Goal: Information Seeking & Learning: Learn about a topic

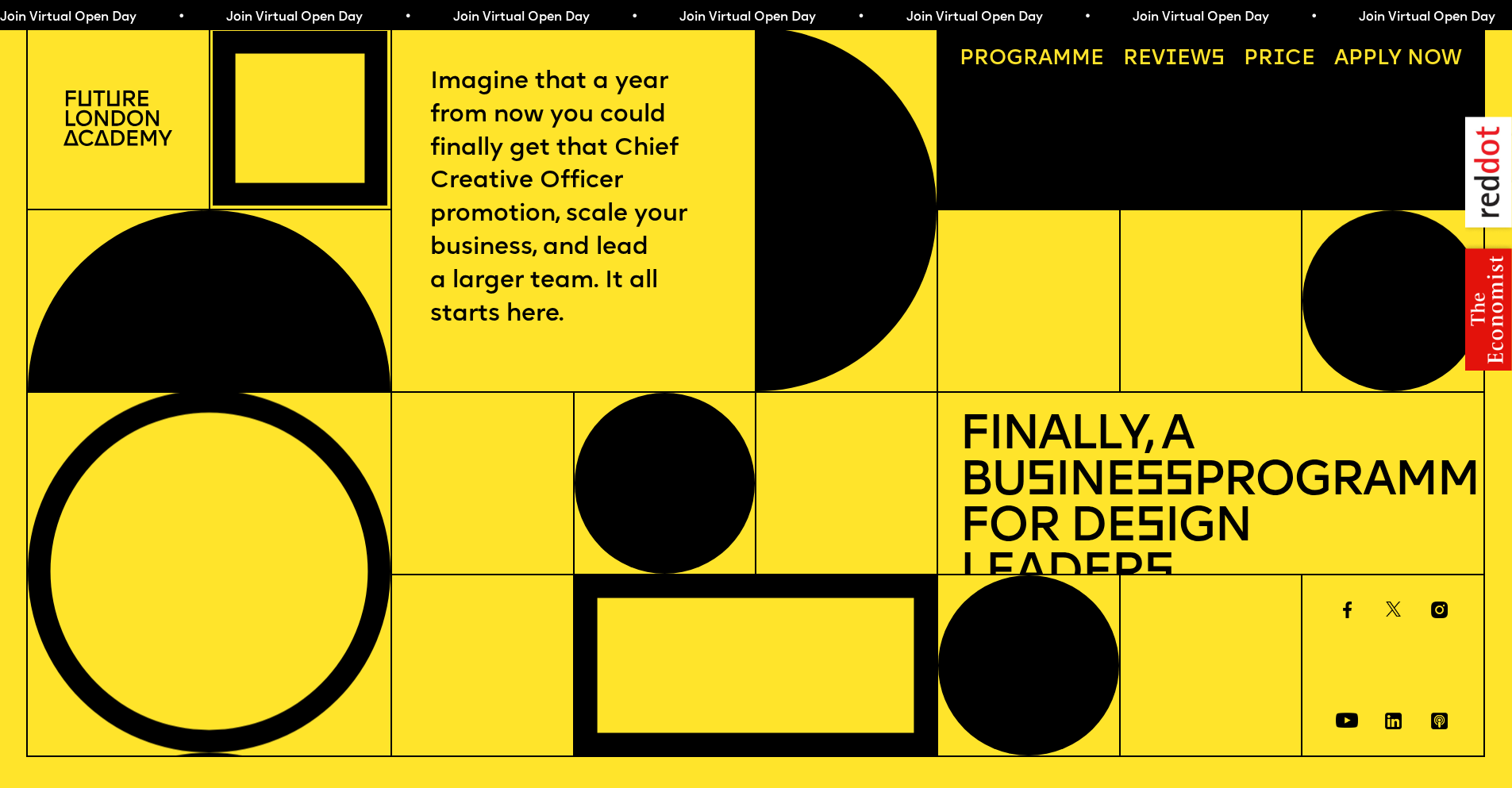
click at [1057, 68] on link "Progr a mme" at bounding box center [1032, 59] width 165 height 42
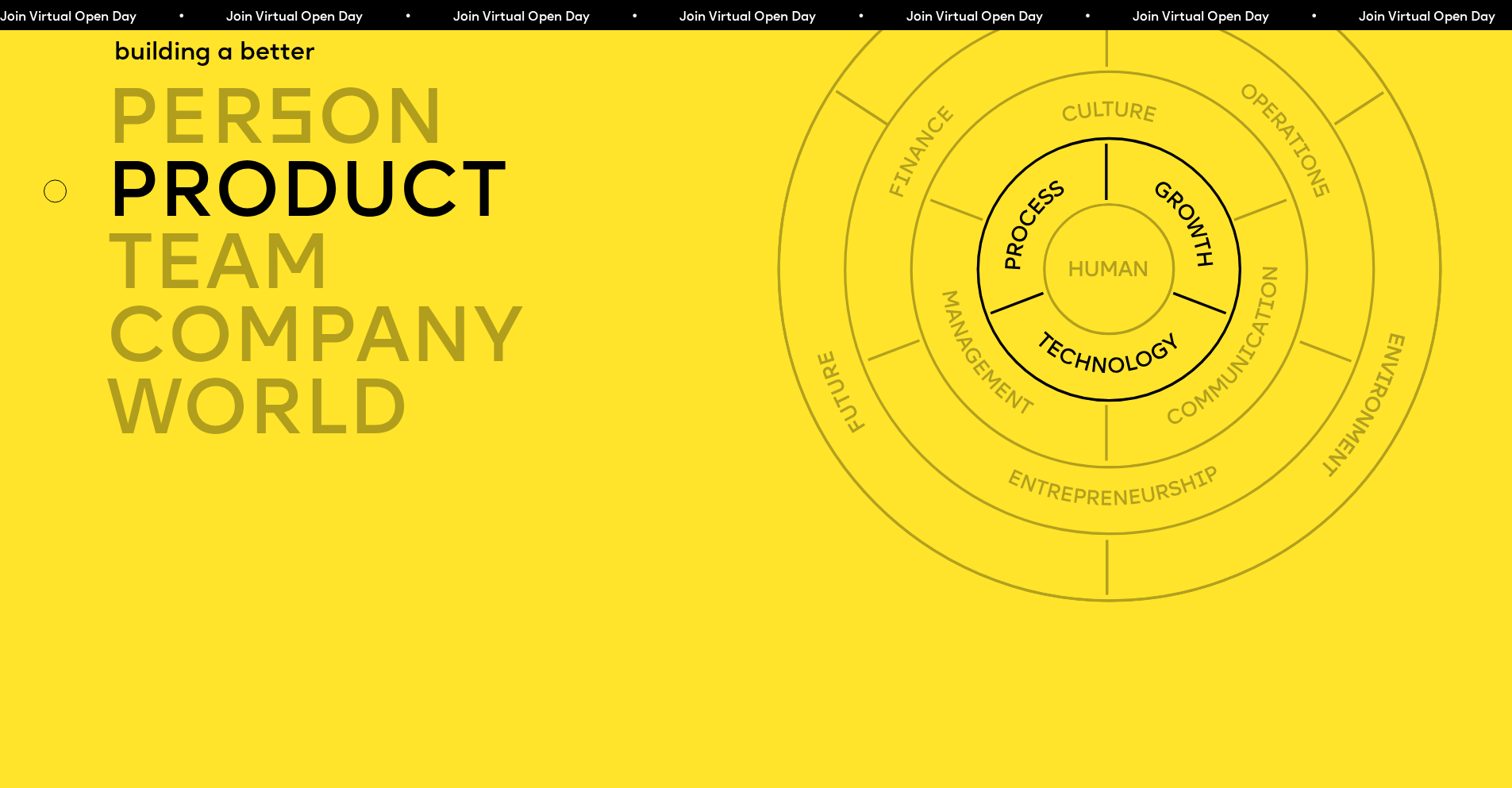
scroll to position [5483, 0]
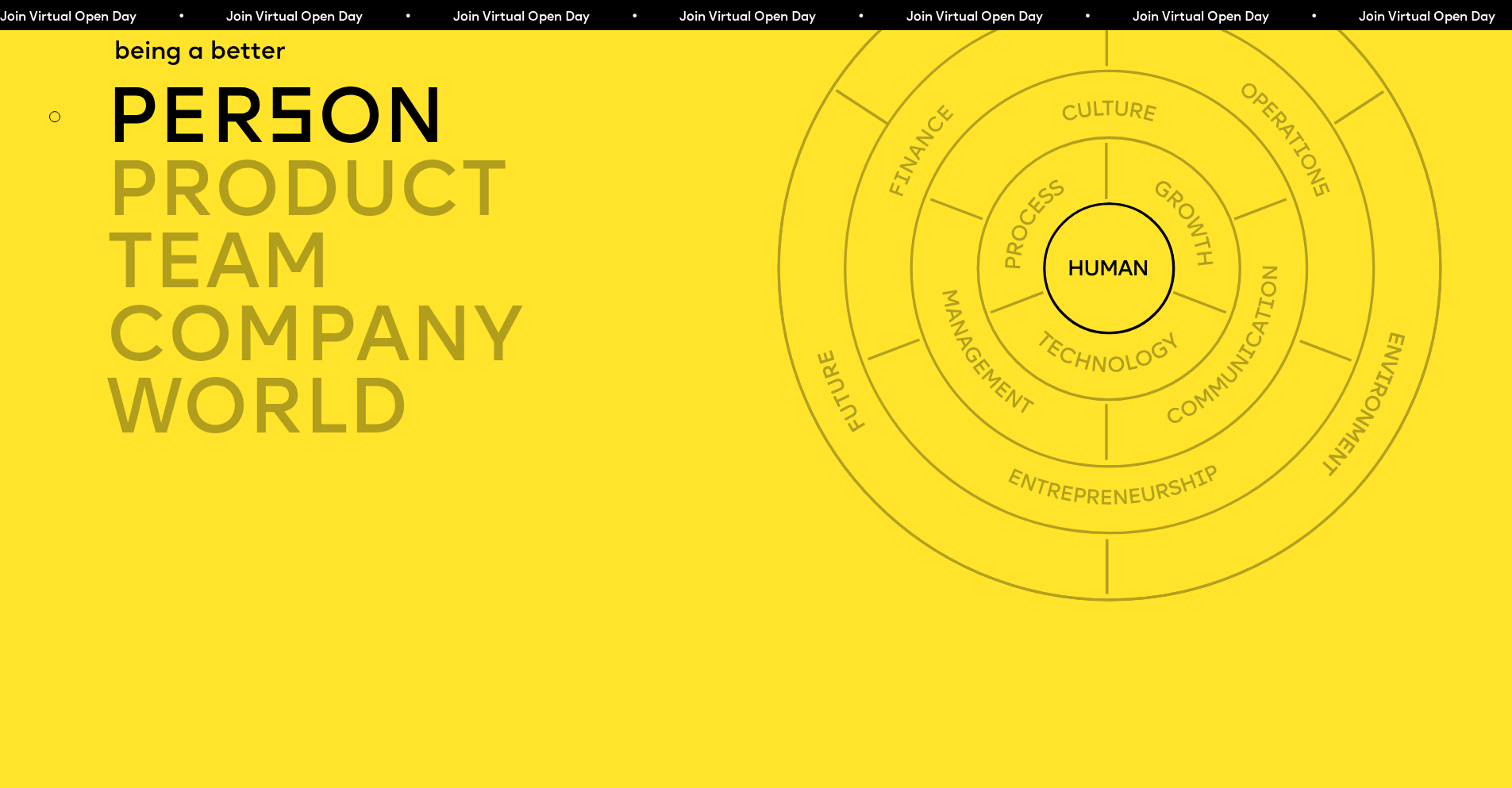
click at [363, 155] on div "per s on" at bounding box center [447, 118] width 681 height 73
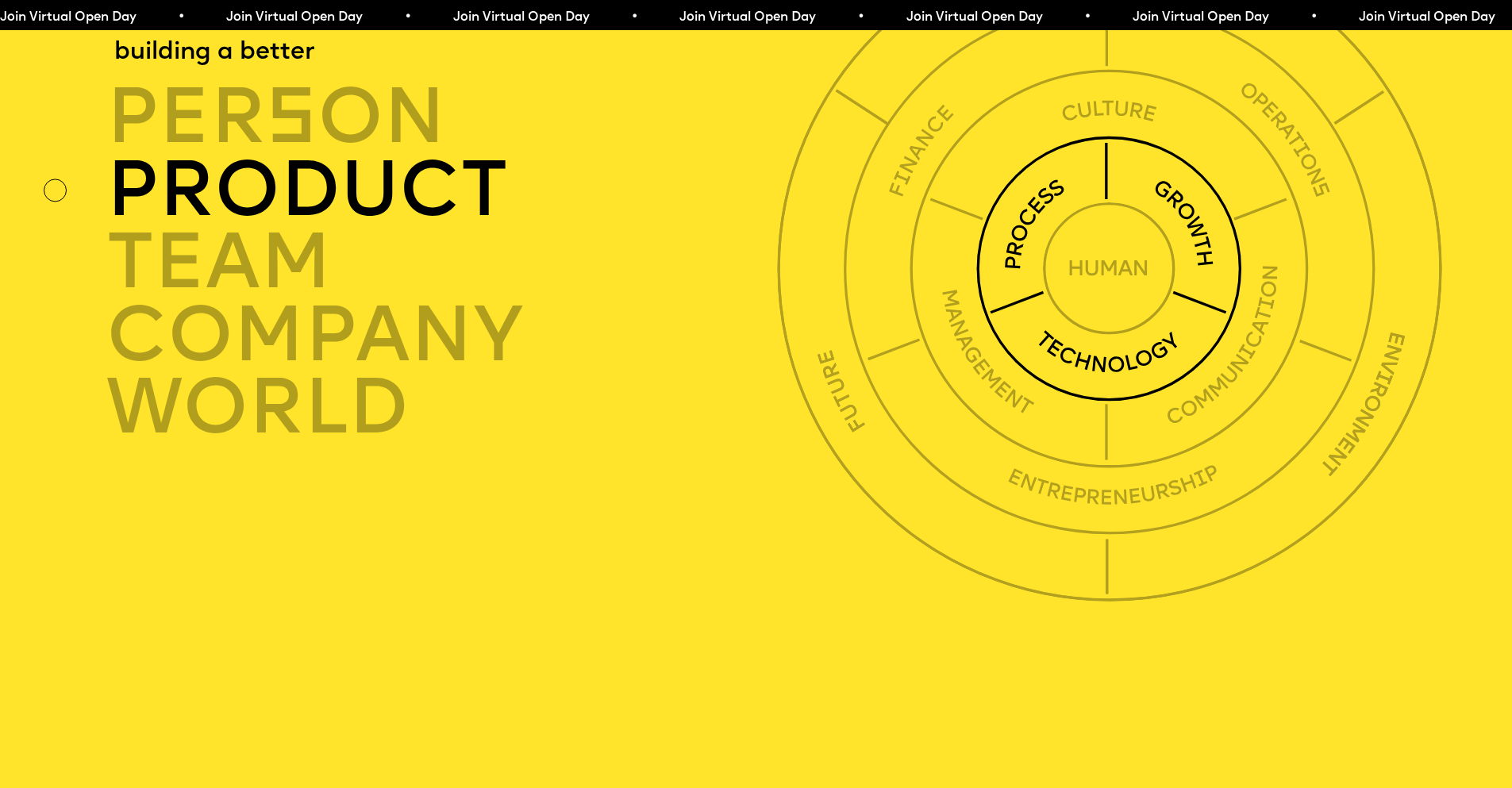
click at [356, 228] on div "product" at bounding box center [447, 192] width 681 height 73
click at [146, 228] on div "product" at bounding box center [447, 192] width 681 height 73
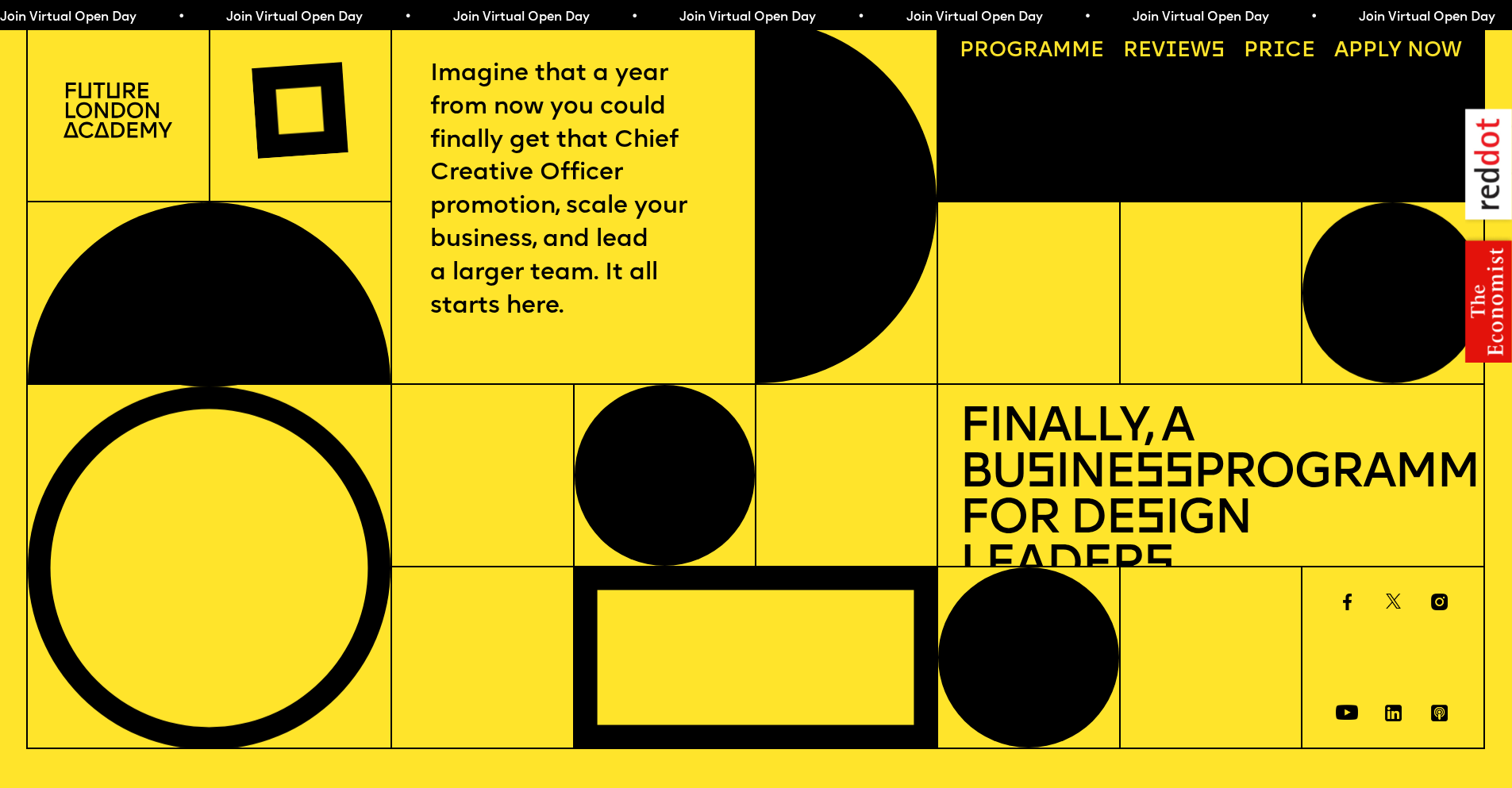
scroll to position [0, 0]
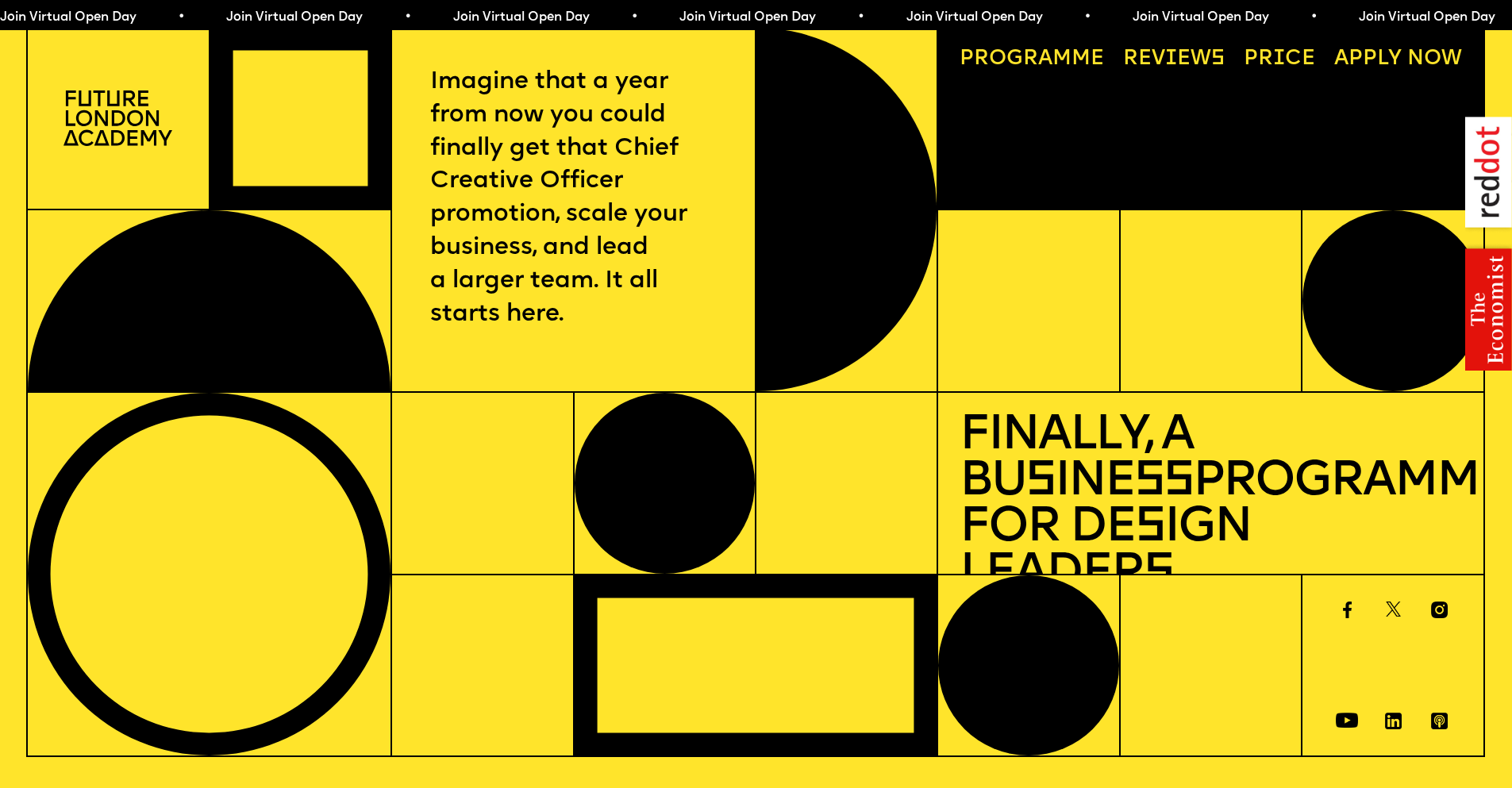
click at [1304, 64] on link "Price" at bounding box center [1279, 59] width 92 height 42
click at [1046, 59] on span "a" at bounding box center [1045, 59] width 14 height 22
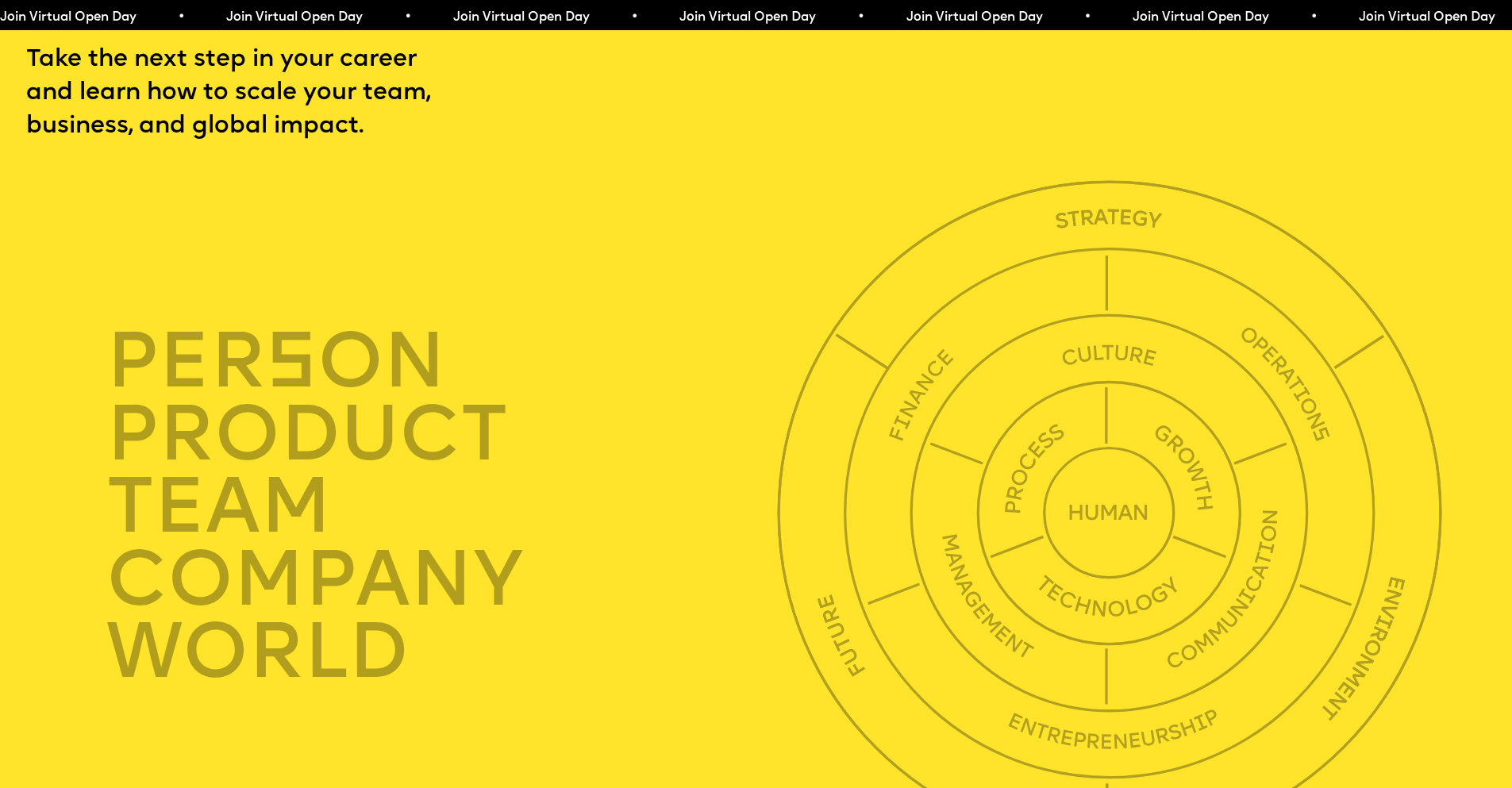
scroll to position [5245, 0]
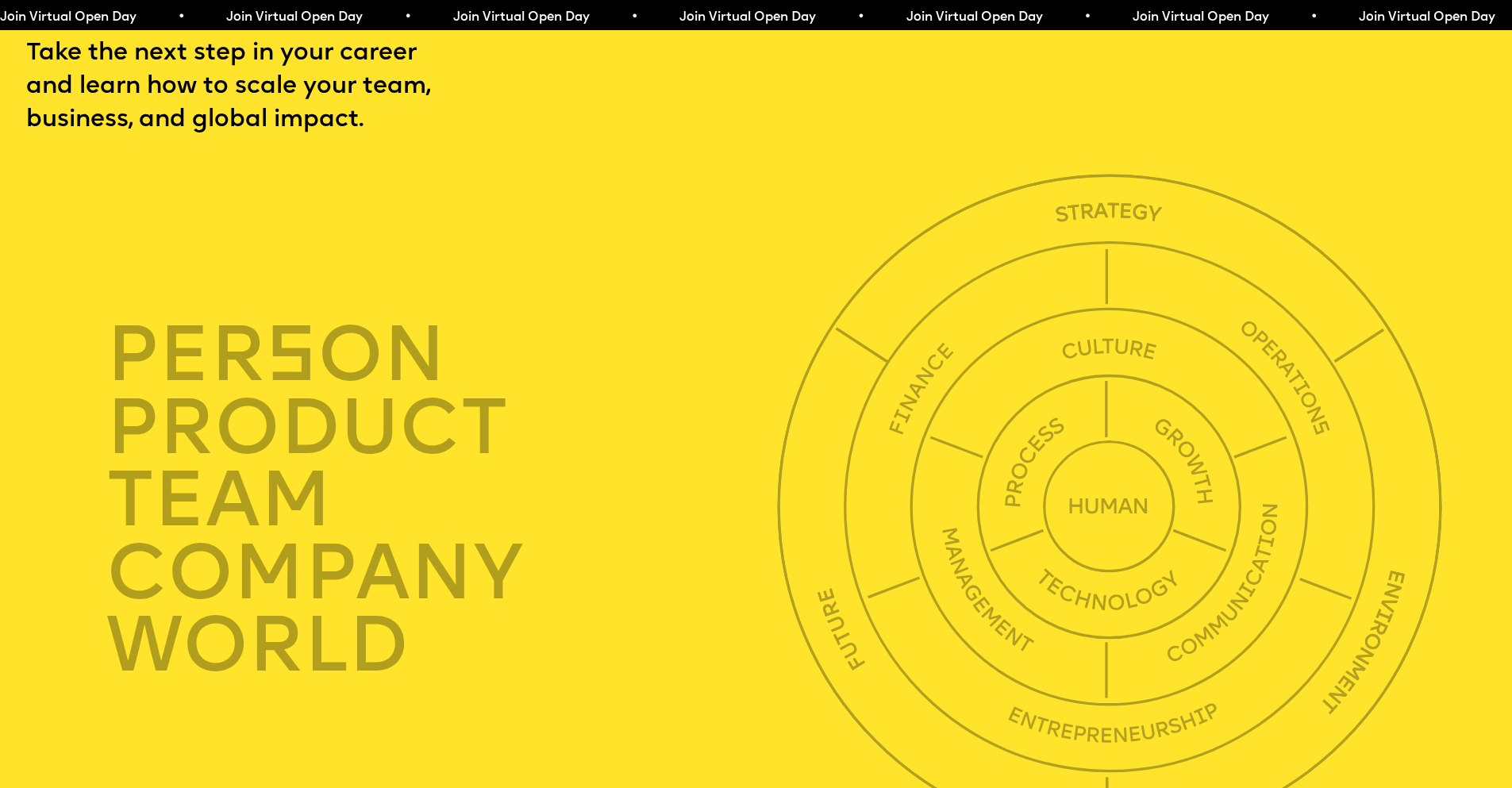
scroll to position [6265, 0]
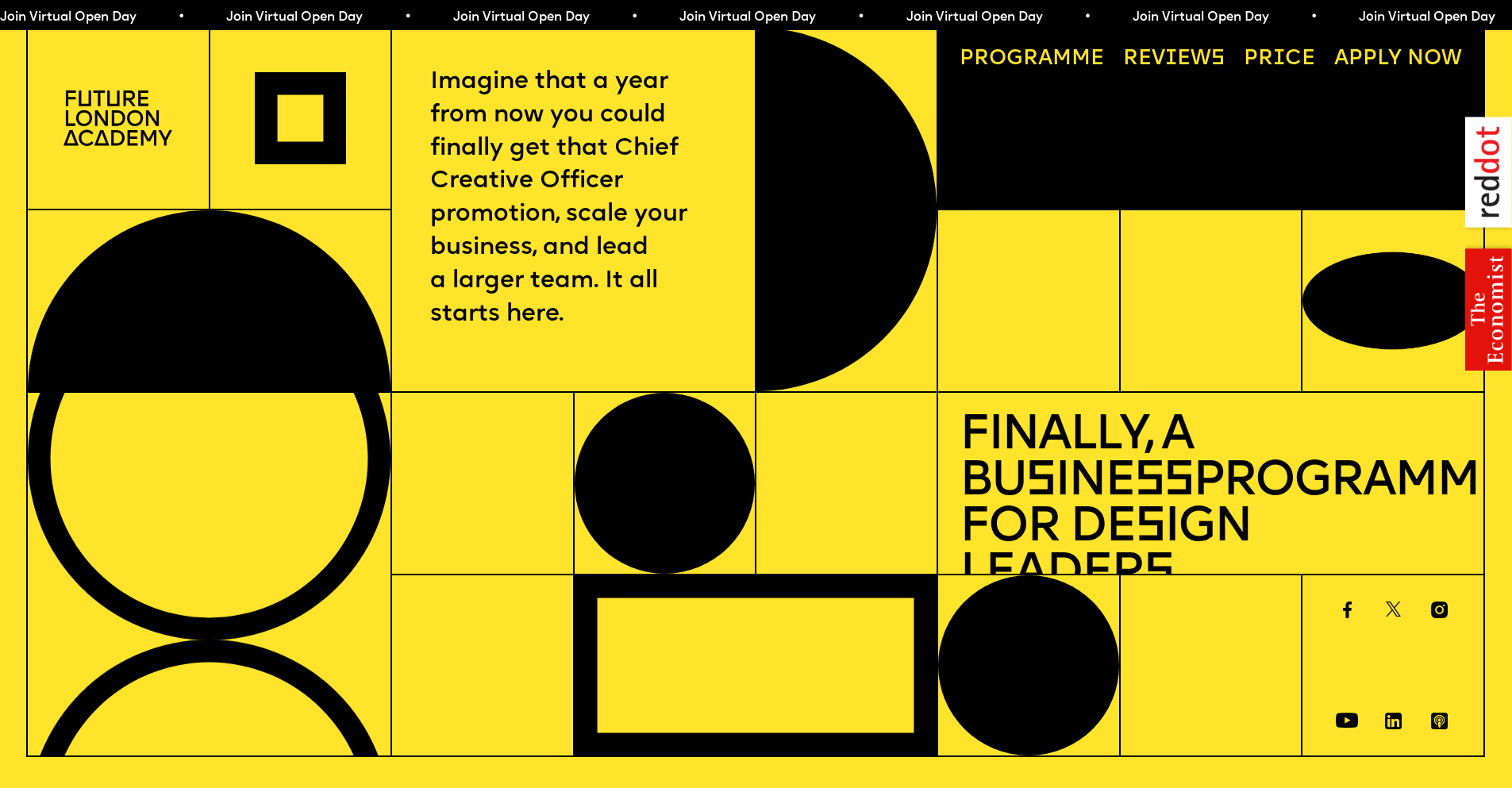
click at [1081, 58] on link "Progr a mme" at bounding box center [1032, 59] width 165 height 42
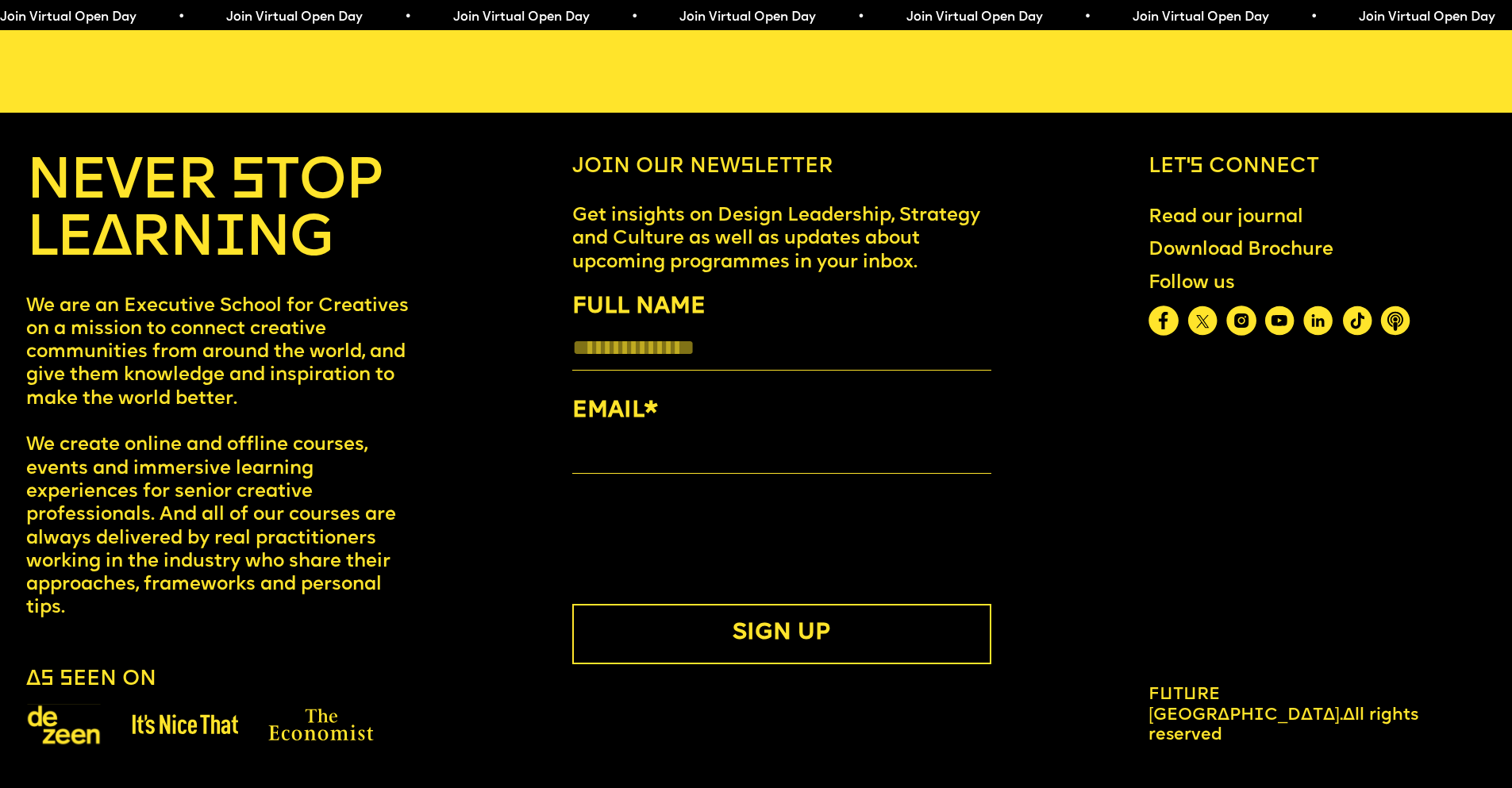
scroll to position [8555, 0]
